Goal: Task Accomplishment & Management: Complete application form

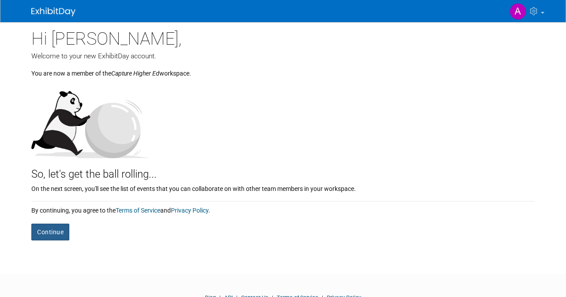
click at [54, 228] on button "Continue" at bounding box center [50, 232] width 38 height 17
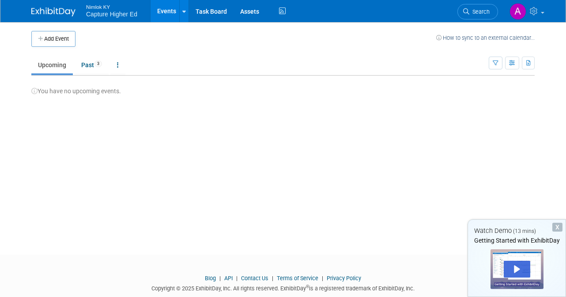
scroll to position [19, 0]
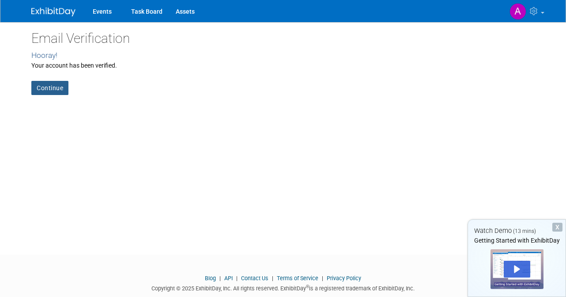
click at [48, 86] on link "Continue" at bounding box center [49, 88] width 37 height 14
